Goal: Information Seeking & Learning: Learn about a topic

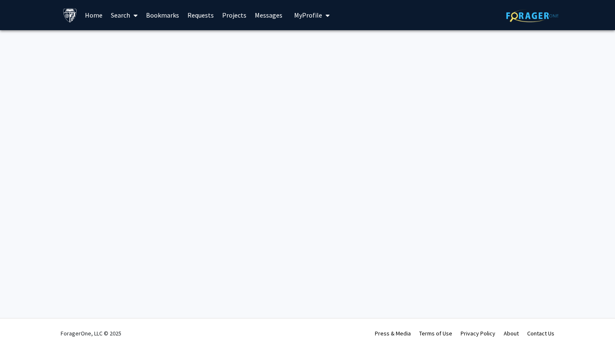
click at [98, 22] on link "Home" at bounding box center [94, 14] width 26 height 29
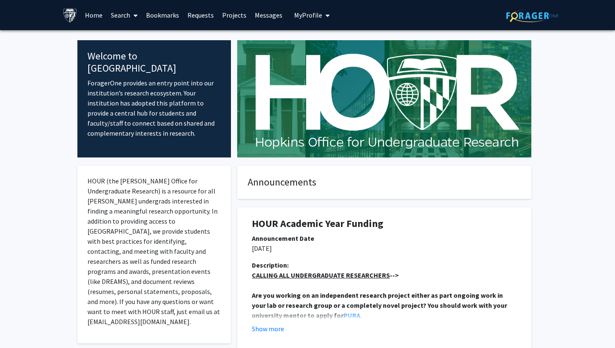
click at [132, 23] on span at bounding box center [134, 15] width 8 height 29
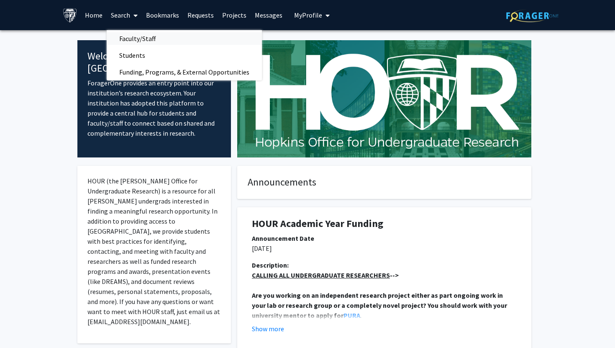
click at [133, 37] on span "Faculty/Staff" at bounding box center [138, 38] width 62 height 17
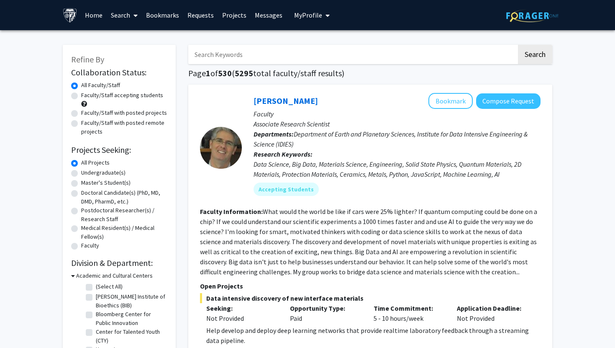
click at [105, 170] on label "Undergraduate(s)" at bounding box center [103, 172] width 44 height 9
click at [87, 170] on input "Undergraduate(s)" at bounding box center [83, 170] width 5 height 5
radio input "true"
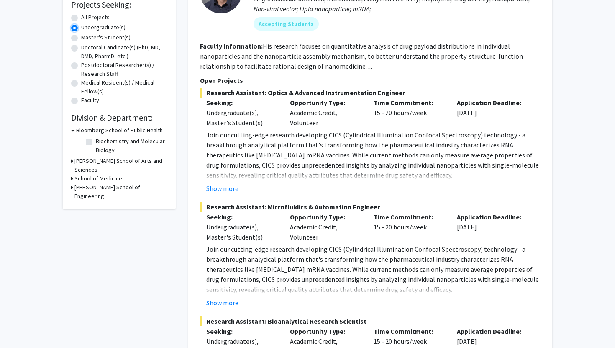
scroll to position [146, 0]
click at [221, 189] on button "Show more" at bounding box center [222, 188] width 32 height 10
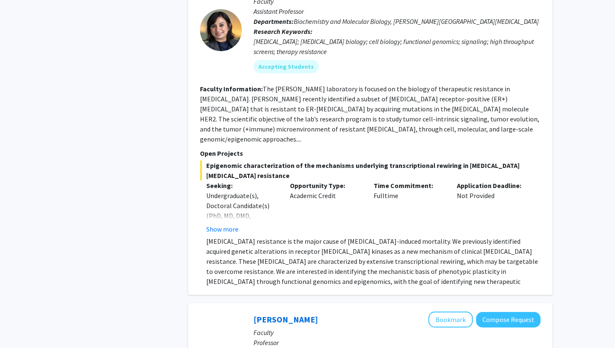
scroll to position [913, 0]
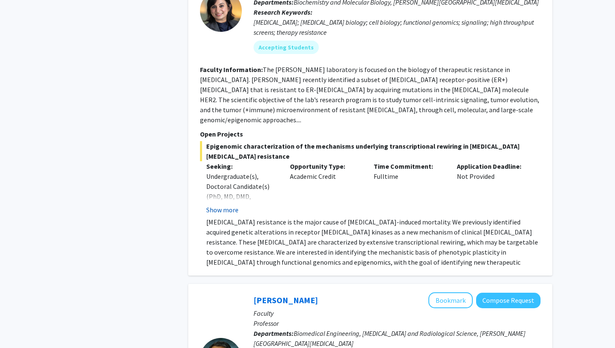
click at [223, 205] on button "Show more" at bounding box center [222, 210] width 32 height 10
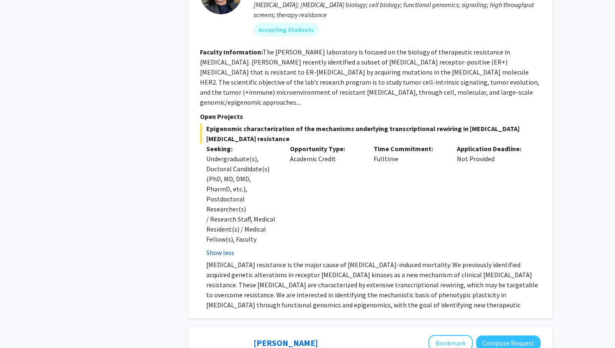
scroll to position [931, 0]
click at [227, 259] on p "[MEDICAL_DATA] resistance is the major cause of [MEDICAL_DATA]-induced mortalit…" at bounding box center [373, 289] width 334 height 60
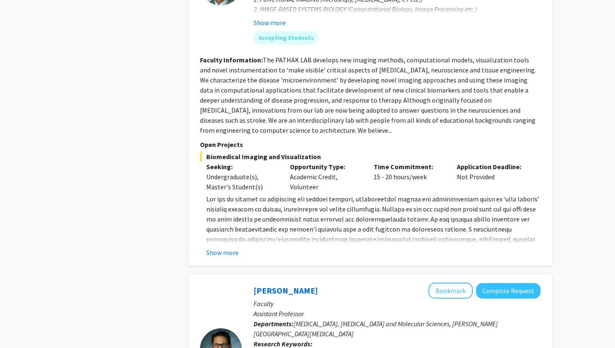
scroll to position [1345, 0]
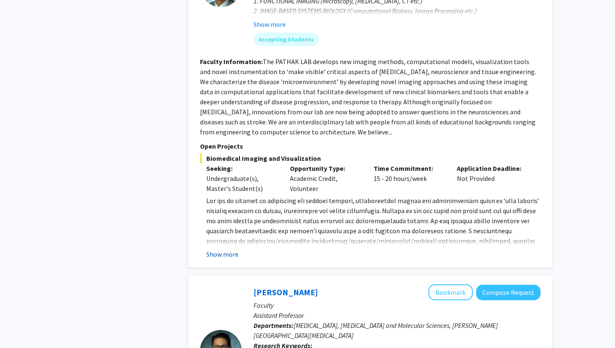
click at [229, 249] on button "Show more" at bounding box center [222, 254] width 32 height 10
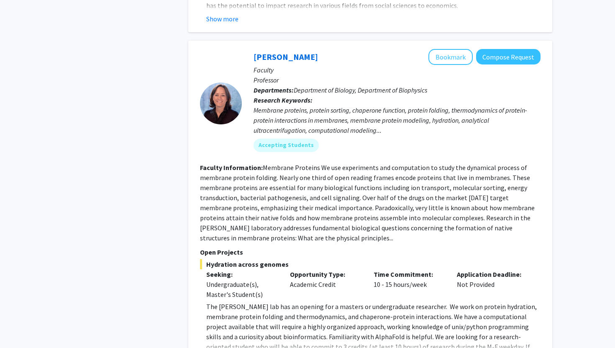
scroll to position [2844, 0]
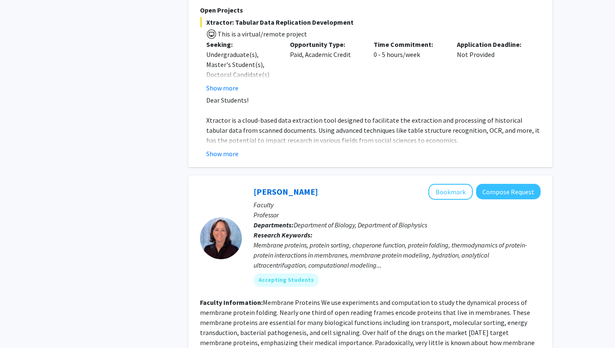
scroll to position [2689, 0]
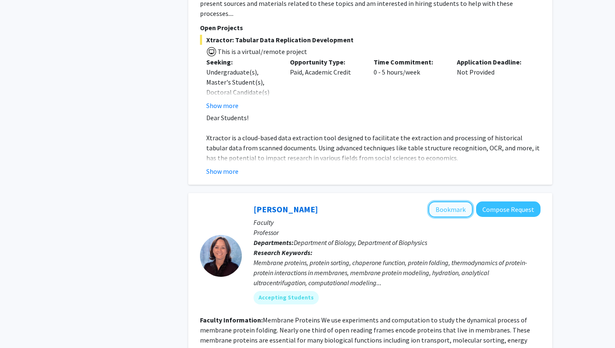
click at [441, 201] on button "Bookmark" at bounding box center [451, 209] width 44 height 16
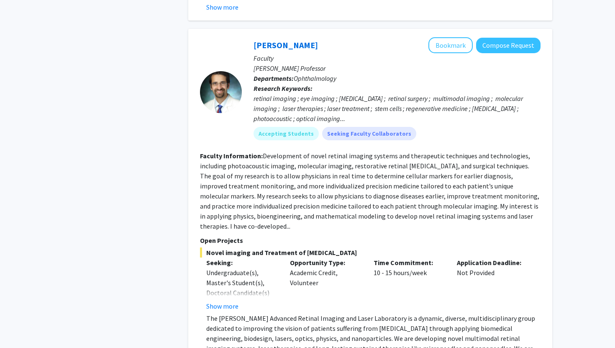
scroll to position [2135, 0]
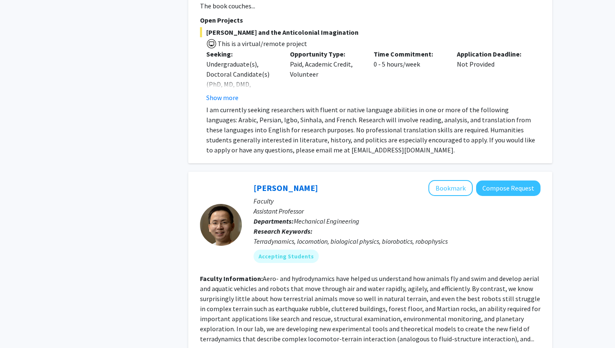
scroll to position [4085, 0]
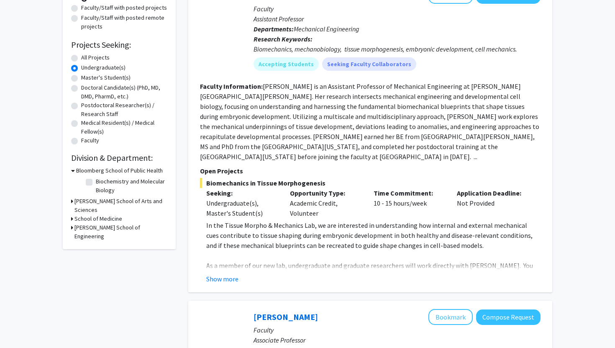
scroll to position [99, 0]
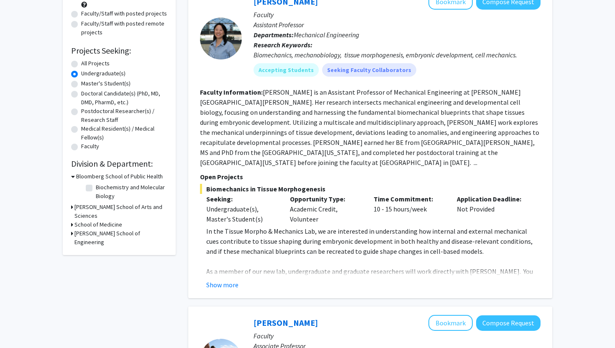
click at [237, 269] on fg-read-more "In the Tissue Morpho & Mechanics Lab, we are interested in understanding how in…" at bounding box center [370, 258] width 341 height 64
click at [231, 280] on button "Show more" at bounding box center [222, 285] width 32 height 10
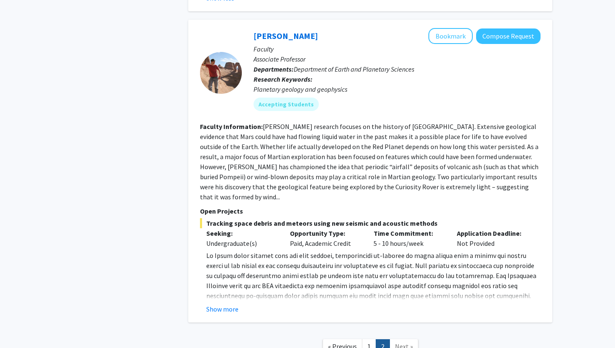
scroll to position [694, 0]
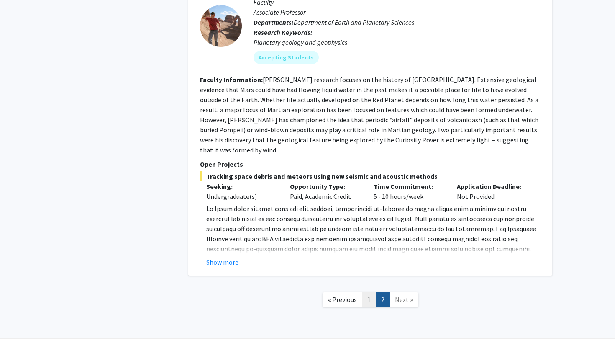
click at [365, 292] on link "1" at bounding box center [369, 299] width 14 height 15
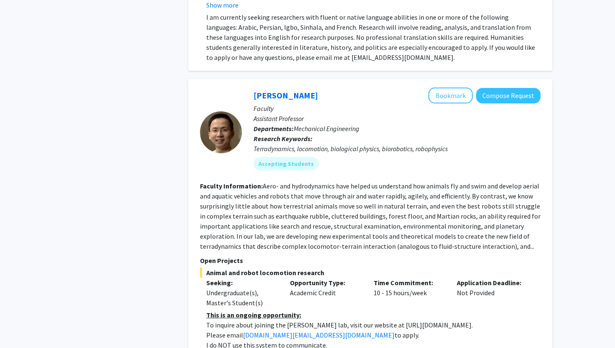
scroll to position [3559, 0]
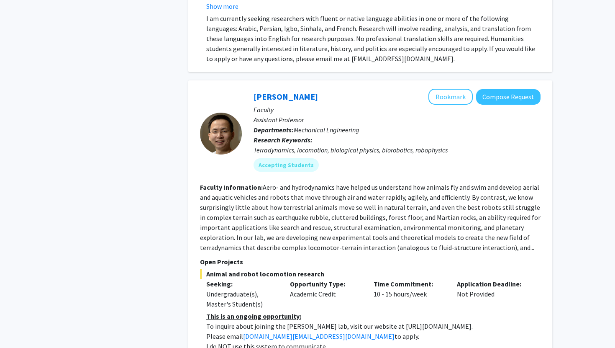
drag, startPoint x: 374, startPoint y: 247, endPoint x: 445, endPoint y: 250, distance: 71.6
click at [445, 321] on p "To inquire about joining the [PERSON_NAME] lab, visit our website at [URL][DOMA…" at bounding box center [373, 326] width 334 height 10
click at [374, 321] on p "To inquire about joining the [PERSON_NAME] lab, visit our website at [URL][DOMA…" at bounding box center [373, 326] width 334 height 10
drag, startPoint x: 374, startPoint y: 246, endPoint x: 445, endPoint y: 248, distance: 71.2
click at [445, 321] on p "To inquire about joining the [PERSON_NAME] lab, visit our website at [URL][DOMA…" at bounding box center [373, 326] width 334 height 10
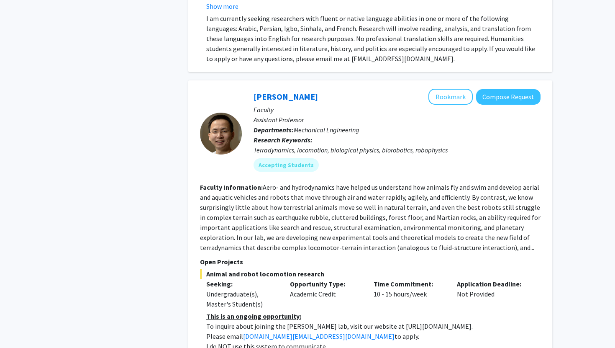
copy p "https://li.me.jhu.edu/join/"
click at [496, 157] on div "Accepting Students" at bounding box center [397, 165] width 291 height 17
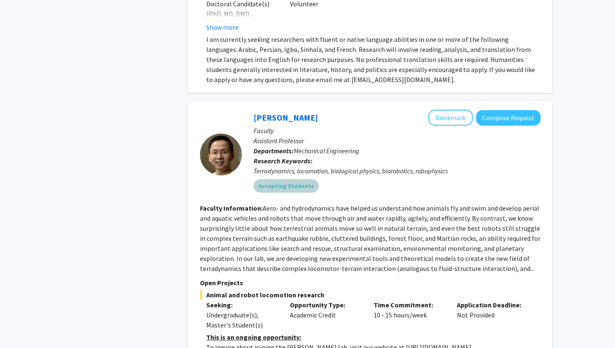
scroll to position [3538, 0]
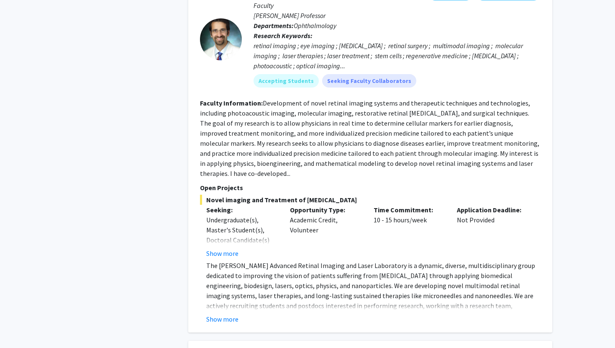
scroll to position [1782, 0]
click at [225, 315] on button "Show more" at bounding box center [222, 320] width 32 height 10
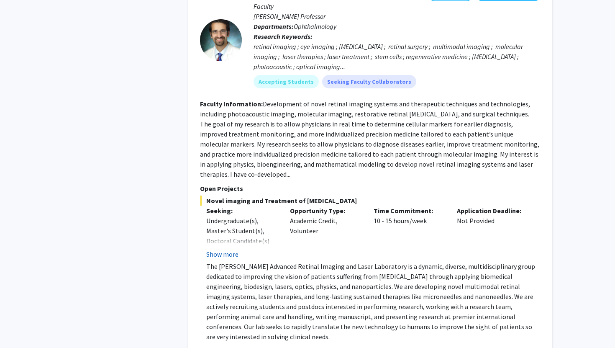
click at [231, 249] on button "Show more" at bounding box center [222, 254] width 32 height 10
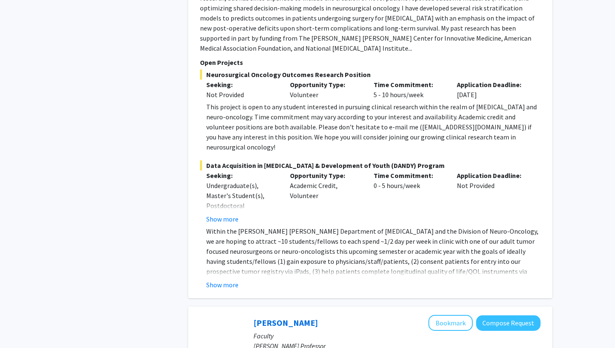
scroll to position [1453, 0]
click at [232, 279] on button "Show more" at bounding box center [222, 284] width 32 height 10
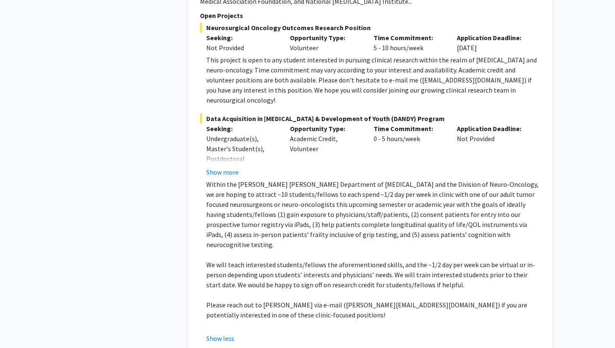
scroll to position [1501, 0]
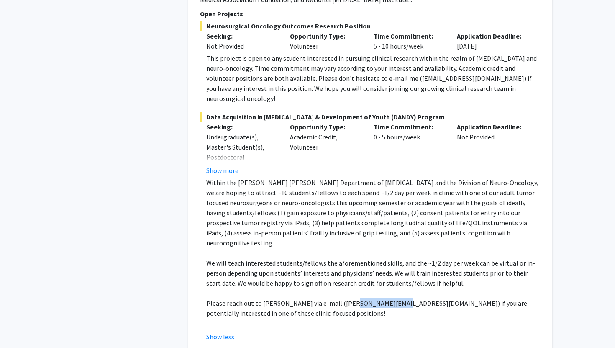
drag, startPoint x: 341, startPoint y: 262, endPoint x: 385, endPoint y: 264, distance: 43.6
click at [385, 298] on p "Please reach out to [PERSON_NAME] via e-mail ([PERSON_NAME][EMAIL_ADDRESS][DOMA…" at bounding box center [373, 308] width 334 height 20
click at [365, 298] on p "Please reach out to [PERSON_NAME] via e-mail ([PERSON_NAME][EMAIL_ADDRESS][DOMA…" at bounding box center [373, 308] width 334 height 20
drag, startPoint x: 342, startPoint y: 264, endPoint x: 385, endPoint y: 264, distance: 42.7
click at [385, 298] on p "Please reach out to [PERSON_NAME] via e-mail ([PERSON_NAME][EMAIL_ADDRESS][DOMA…" at bounding box center [373, 308] width 334 height 20
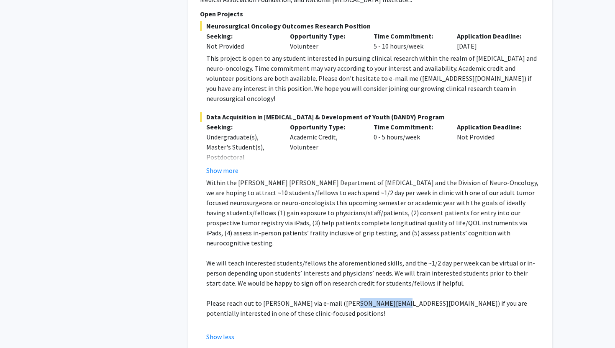
copy p "drraj@jhmi.edu"
click at [370, 177] on p "Within the [PERSON_NAME] [PERSON_NAME] Department of [MEDICAL_DATA] and the Div…" at bounding box center [373, 212] width 334 height 70
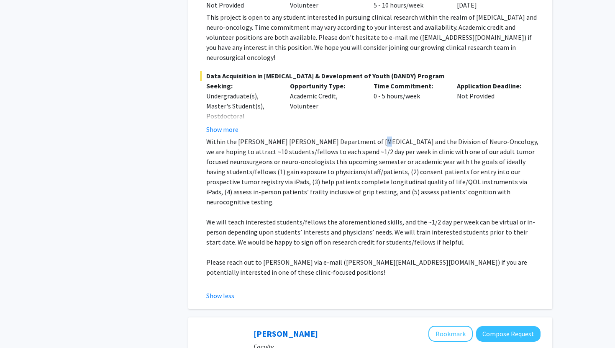
scroll to position [1545, 0]
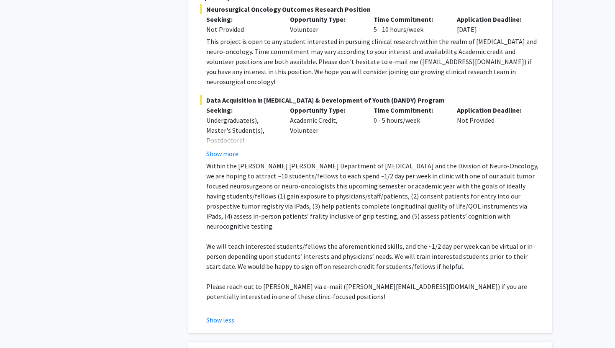
click at [424, 161] on p "Within the [PERSON_NAME] [PERSON_NAME] Department of [MEDICAL_DATA] and the Div…" at bounding box center [373, 196] width 334 height 70
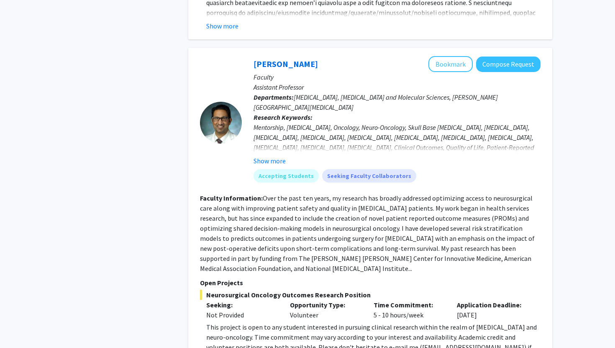
scroll to position [1227, 0]
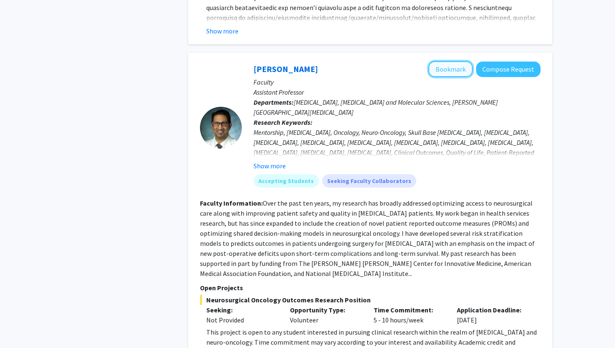
click at [446, 64] on button "Bookmark" at bounding box center [451, 69] width 44 height 16
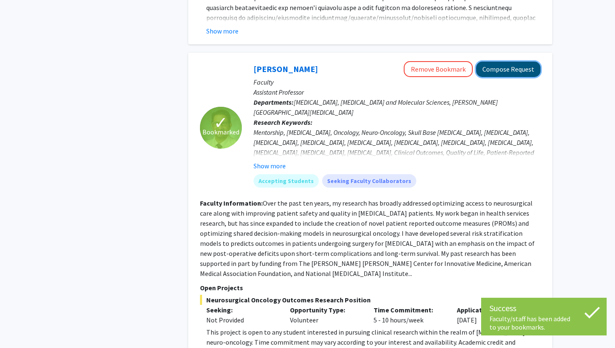
click at [498, 62] on button "Compose Request" at bounding box center [508, 69] width 64 height 15
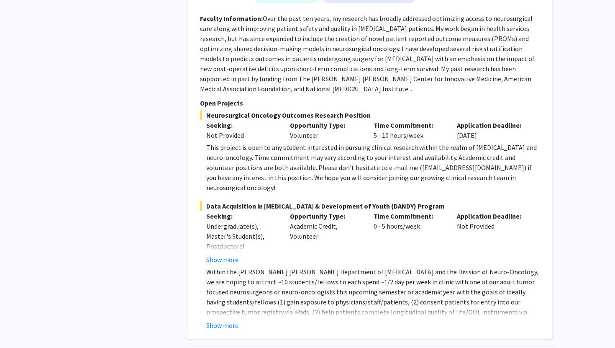
scroll to position [1413, 0]
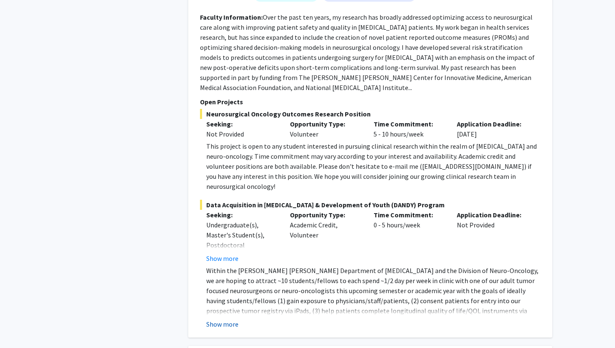
click at [221, 319] on button "Show more" at bounding box center [222, 324] width 32 height 10
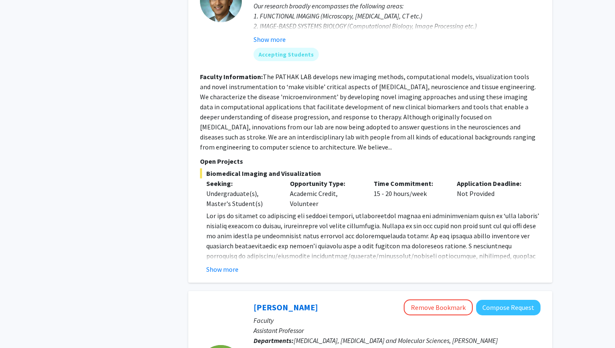
scroll to position [988, 0]
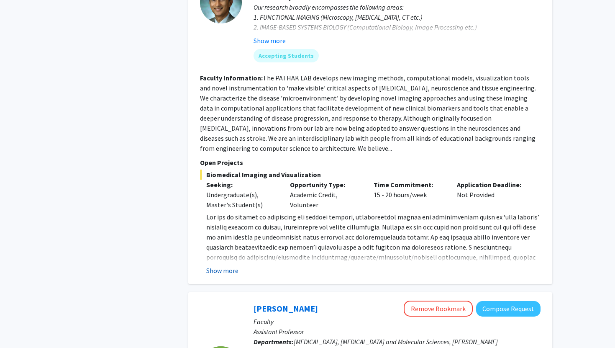
click at [237, 265] on button "Show more" at bounding box center [222, 270] width 32 height 10
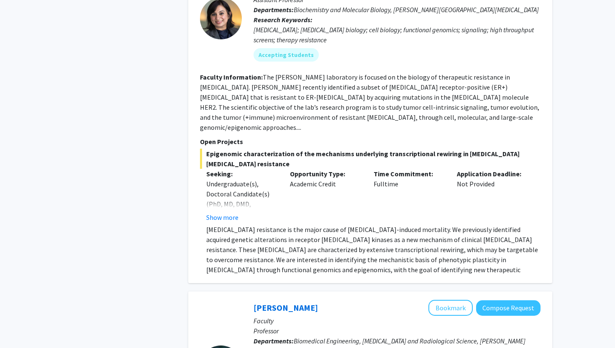
scroll to position [604, 0]
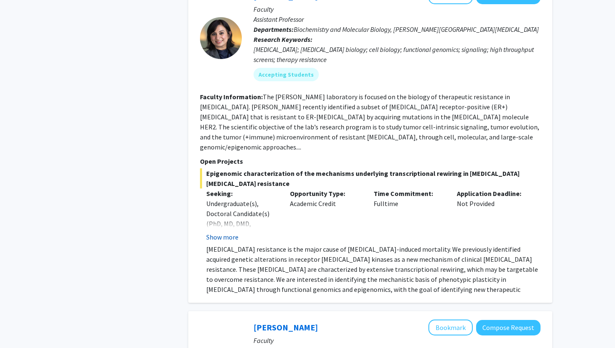
click at [236, 232] on button "Show more" at bounding box center [222, 237] width 32 height 10
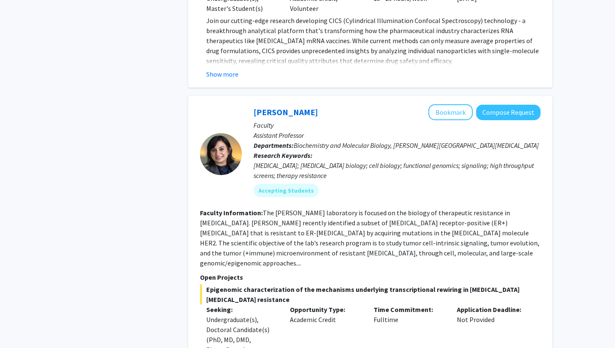
scroll to position [453, 0]
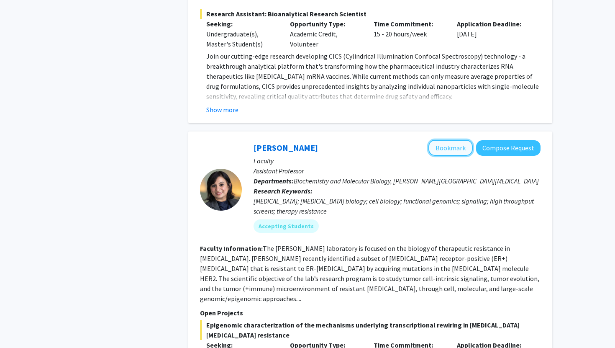
click at [438, 152] on button "Bookmark" at bounding box center [451, 148] width 44 height 16
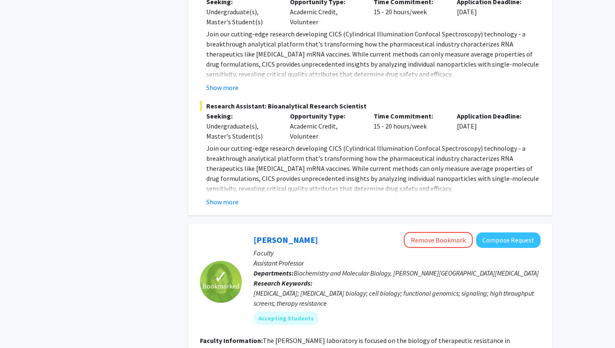
scroll to position [358, 0]
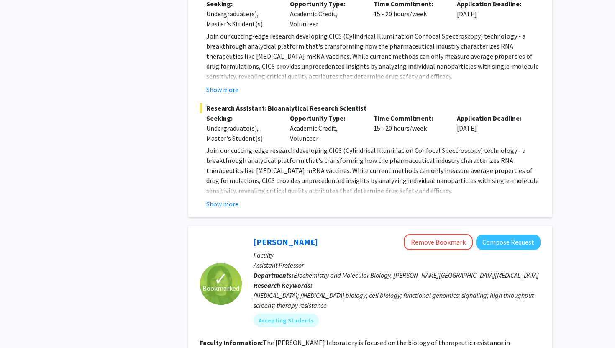
click at [219, 203] on button "Show more" at bounding box center [222, 204] width 32 height 10
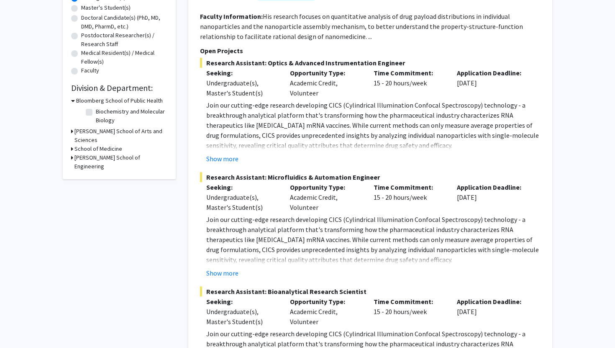
scroll to position [0, 0]
